Goal: Transaction & Acquisition: Purchase product/service

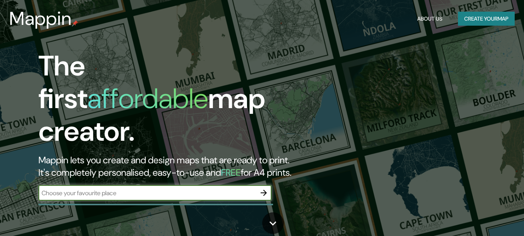
click at [476, 19] on button "Create your map" at bounding box center [486, 19] width 57 height 14
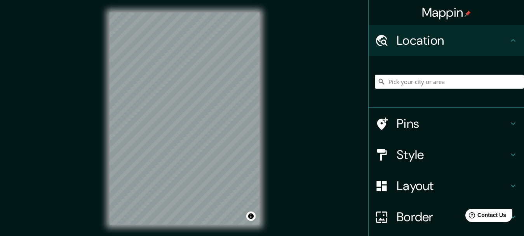
click at [403, 82] on input "Pick your city or area" at bounding box center [449, 82] width 149 height 14
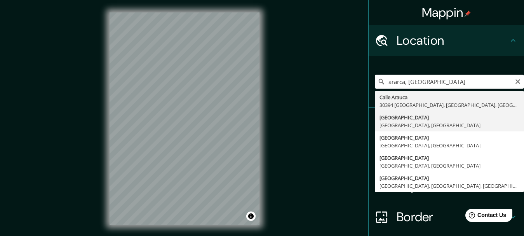
type input "[GEOGRAPHIC_DATA], [GEOGRAPHIC_DATA], [GEOGRAPHIC_DATA]"
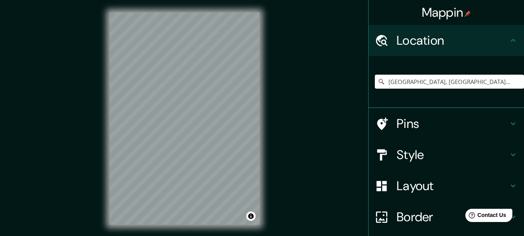
click at [260, 175] on div "© Mapbox © OpenStreetMap Improve this map" at bounding box center [184, 118] width 175 height 237
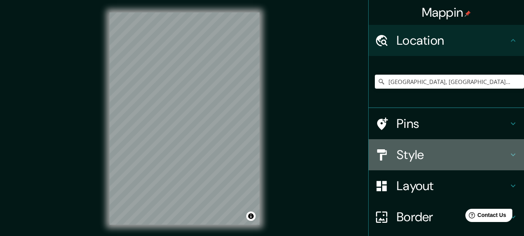
click at [465, 153] on h4 "Style" at bounding box center [452, 155] width 112 height 16
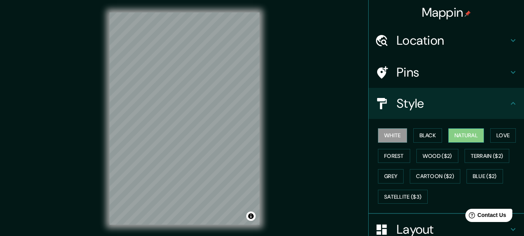
click at [470, 130] on button "Natural" at bounding box center [466, 135] width 36 height 14
click at [479, 152] on button "Terrain ($2)" at bounding box center [486, 156] width 45 height 14
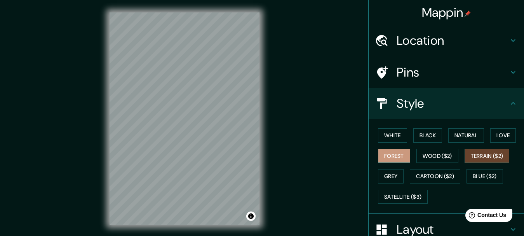
click at [396, 155] on button "Forest" at bounding box center [394, 156] width 32 height 14
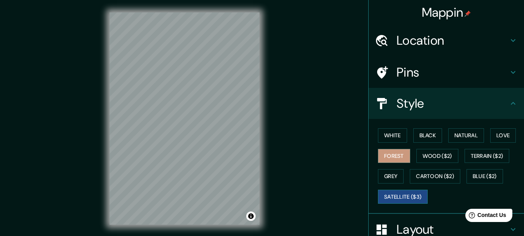
click at [412, 196] on button "Satellite ($3)" at bounding box center [403, 196] width 50 height 14
